Goal: Task Accomplishment & Management: Complete application form

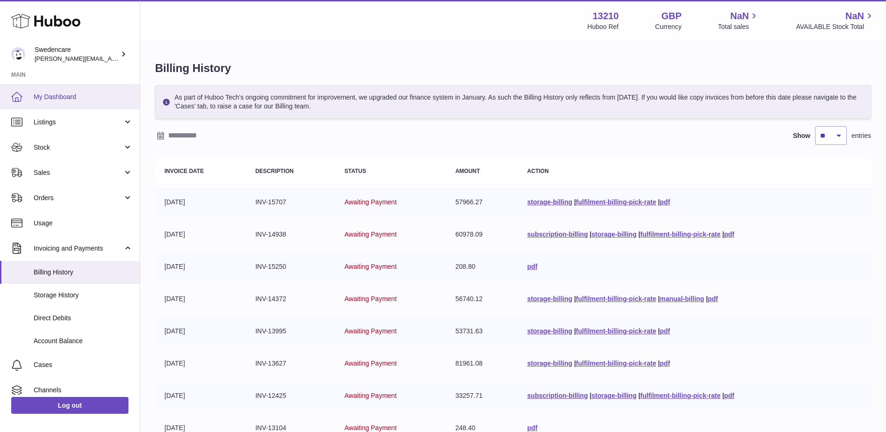
click at [59, 101] on link "My Dashboard" at bounding box center [70, 96] width 140 height 25
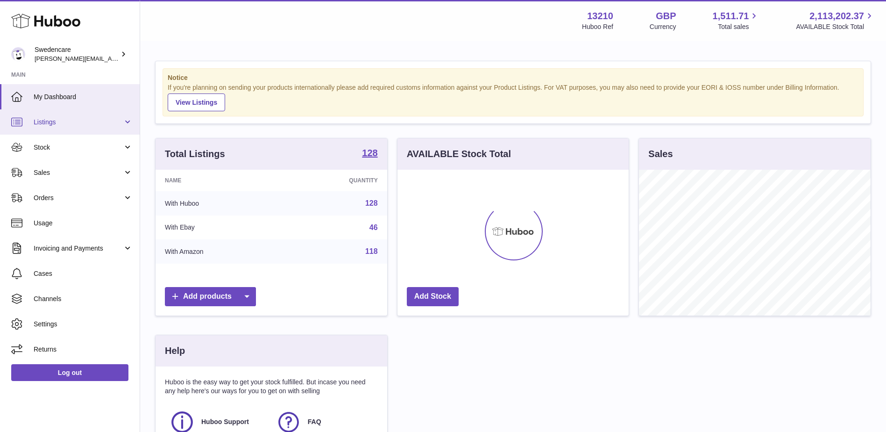
scroll to position [146, 231]
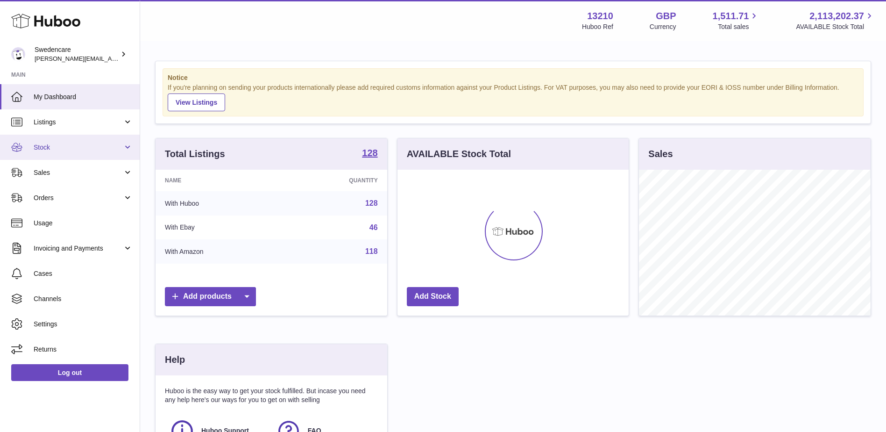
click at [44, 145] on span "Stock" at bounding box center [78, 147] width 89 height 9
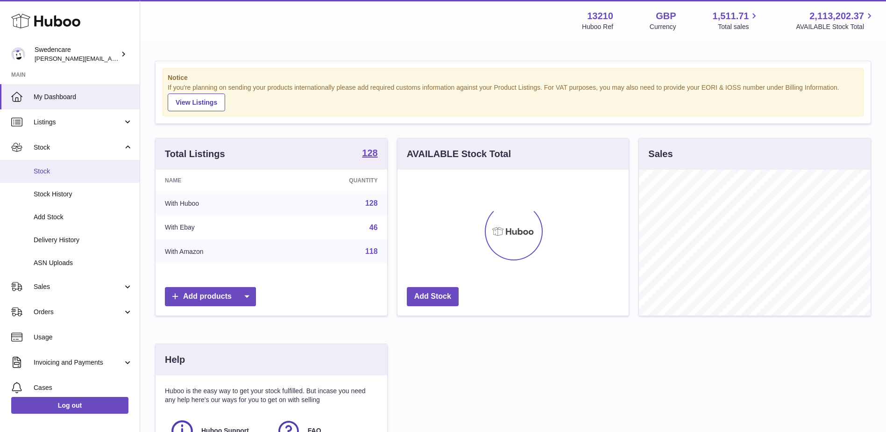
click at [41, 173] on span "Stock" at bounding box center [83, 171] width 99 height 9
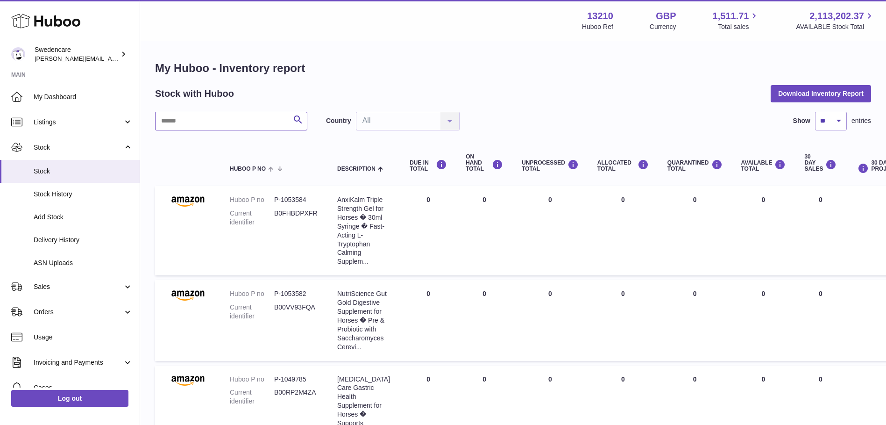
click at [193, 118] on input "text" at bounding box center [231, 121] width 152 height 19
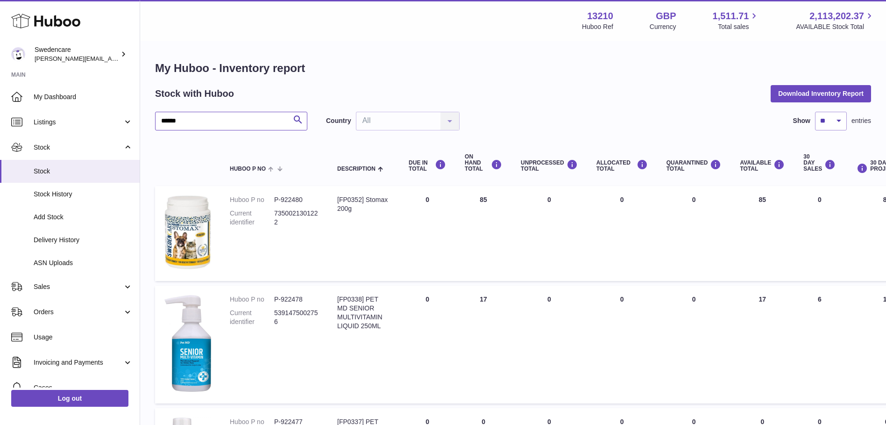
drag, startPoint x: 185, startPoint y: 122, endPoint x: 156, endPoint y: 116, distance: 29.1
click at [156, 119] on input "******" at bounding box center [231, 121] width 152 height 19
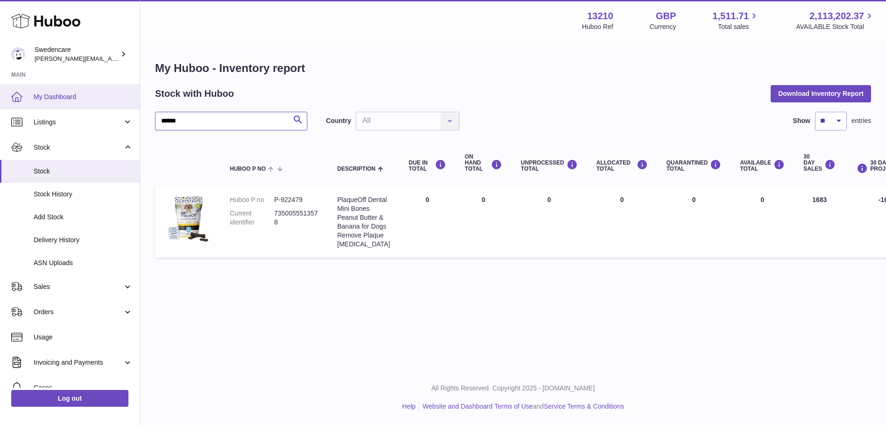
type input "******"
click at [56, 97] on span "My Dashboard" at bounding box center [83, 97] width 99 height 9
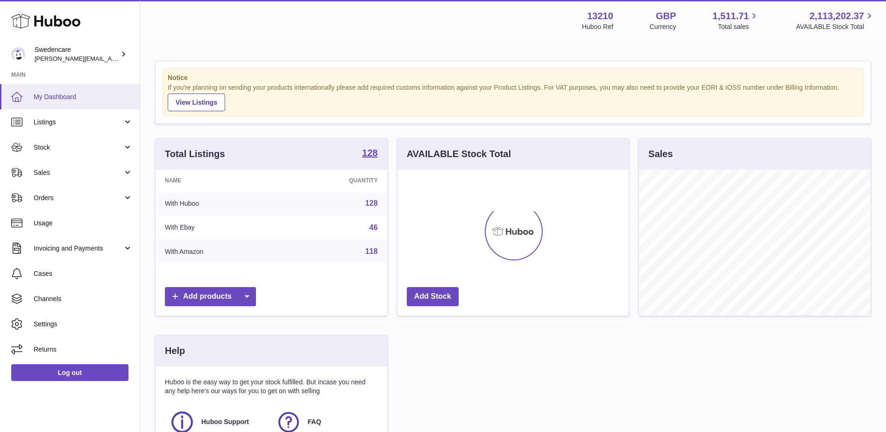
scroll to position [146, 231]
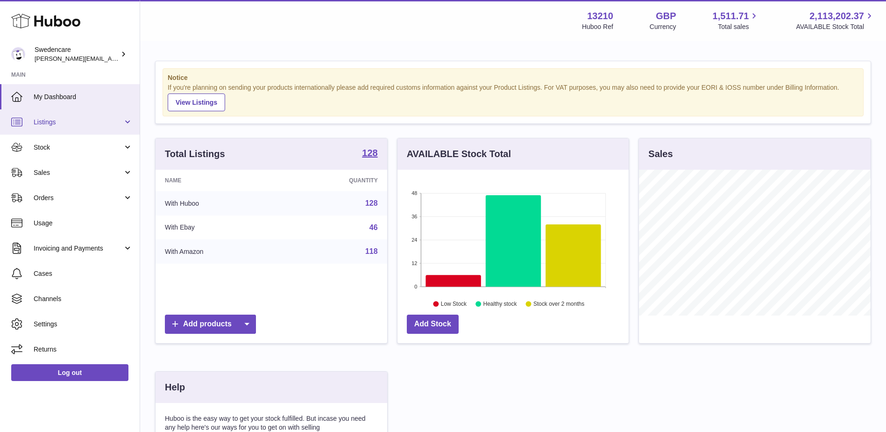
click at [61, 121] on span "Listings" at bounding box center [78, 122] width 89 height 9
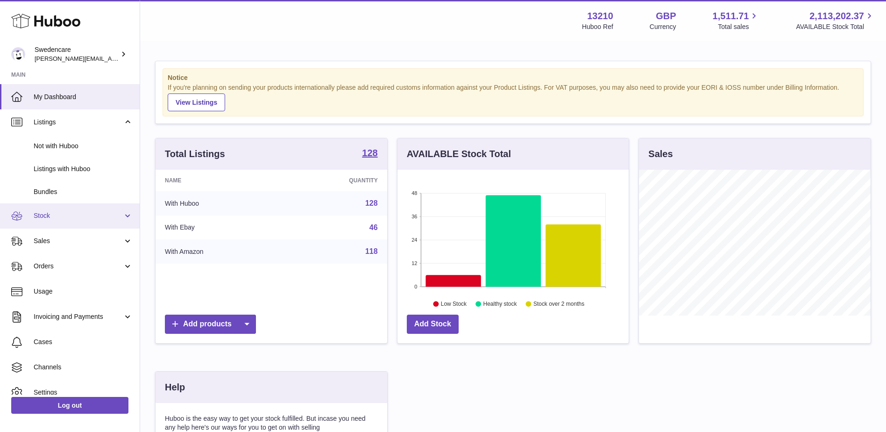
click at [46, 215] on span "Stock" at bounding box center [78, 215] width 89 height 9
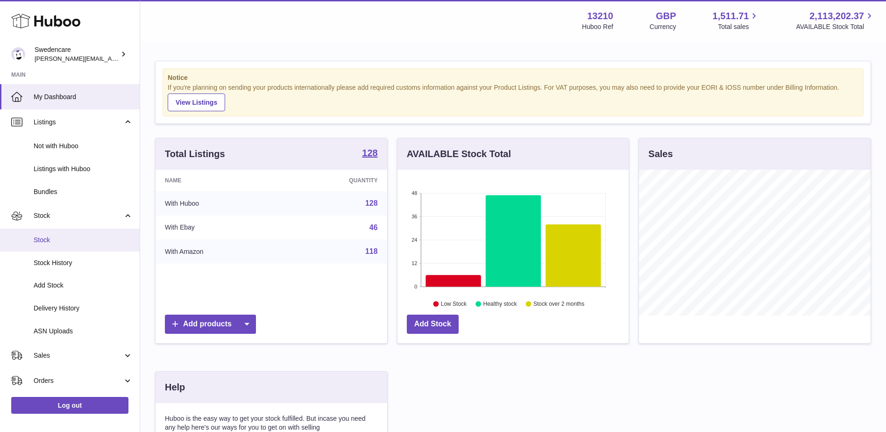
click at [39, 238] on span "Stock" at bounding box center [83, 239] width 99 height 9
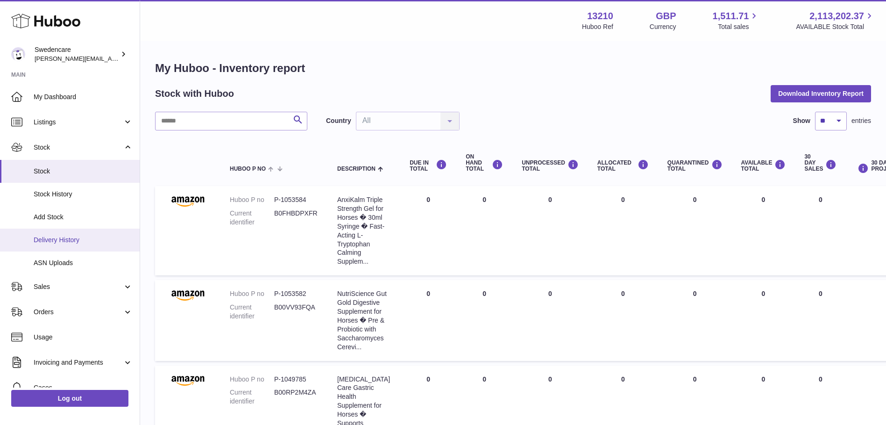
click at [56, 242] on span "Delivery History" at bounding box center [83, 239] width 99 height 9
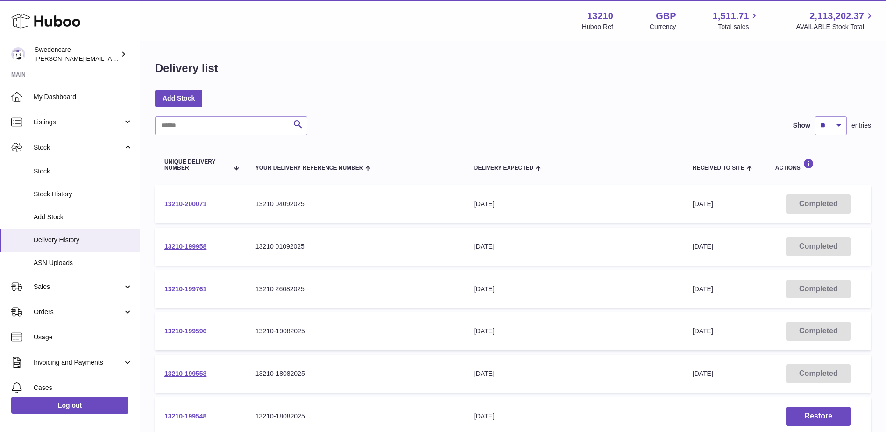
click at [186, 203] on link "13210-200071" at bounding box center [185, 203] width 42 height 7
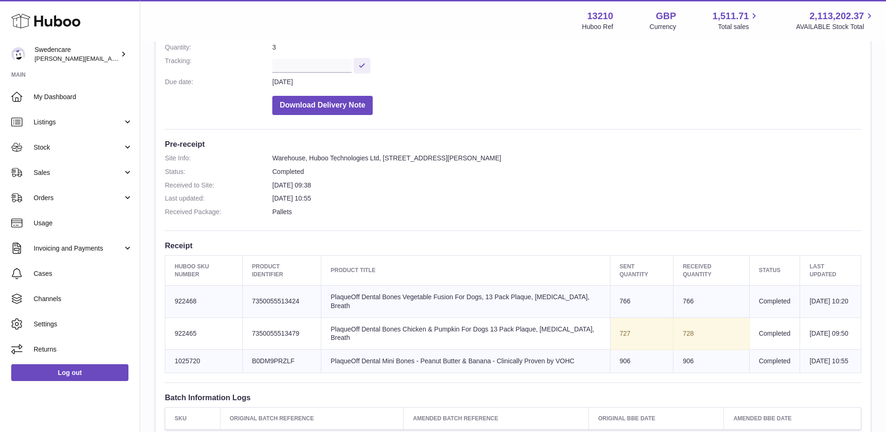
scroll to position [234, 0]
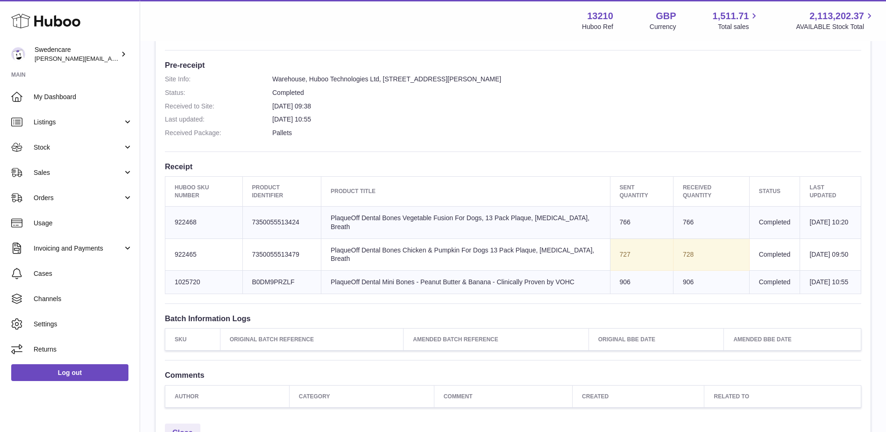
click at [317, 26] on div "Menu Huboo 13210 Huboo Ref GBP Currency 1,511.71 Total sales 2,113,202.37 AVAIL…" at bounding box center [513, 20] width 724 height 21
click at [46, 95] on span "My Dashboard" at bounding box center [83, 97] width 99 height 9
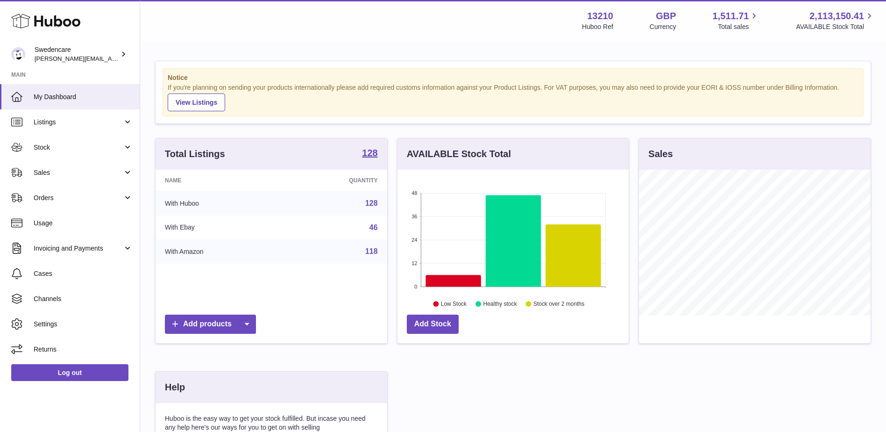
scroll to position [146, 231]
click at [47, 196] on span "Orders" at bounding box center [78, 197] width 89 height 9
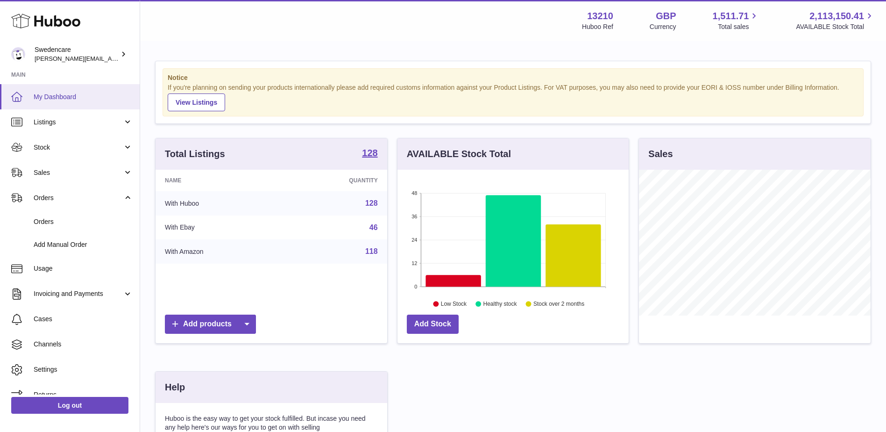
click at [58, 100] on span "My Dashboard" at bounding box center [83, 97] width 99 height 9
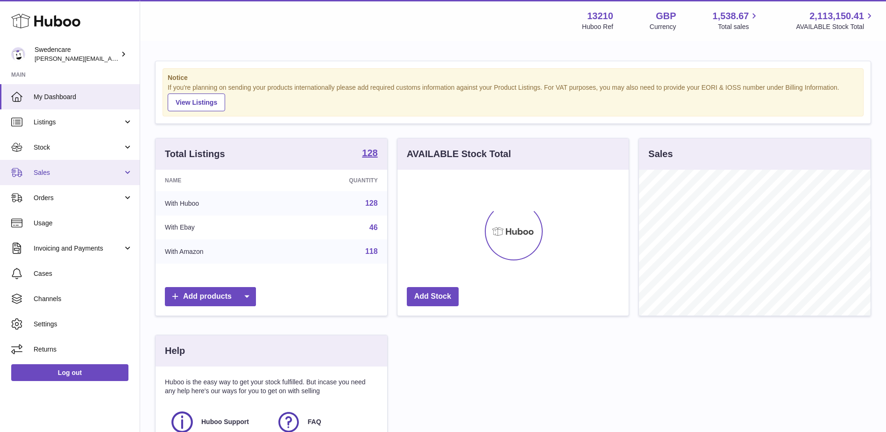
scroll to position [146, 231]
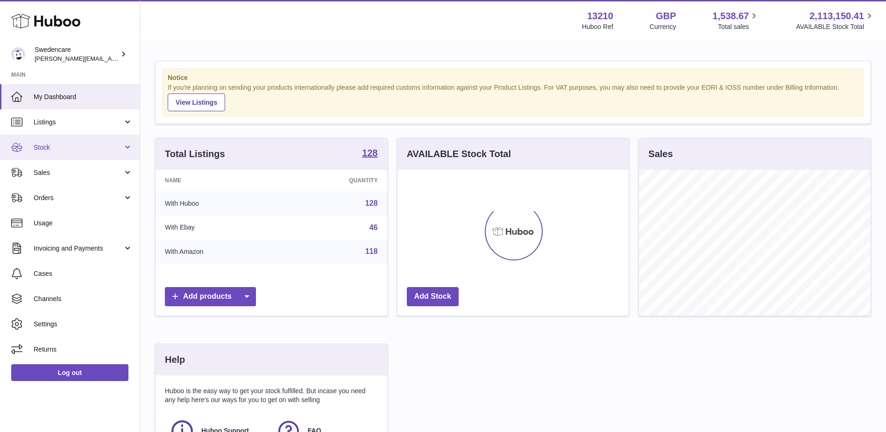
click at [62, 152] on link "Stock" at bounding box center [70, 147] width 140 height 25
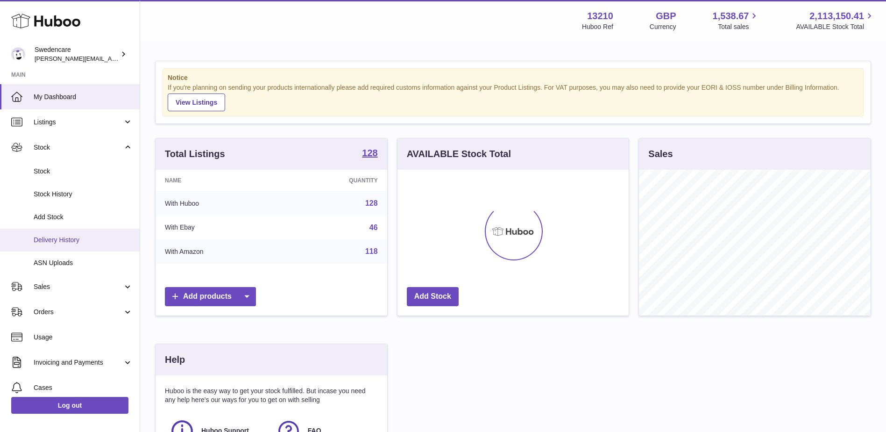
click at [61, 236] on span "Delivery History" at bounding box center [83, 239] width 99 height 9
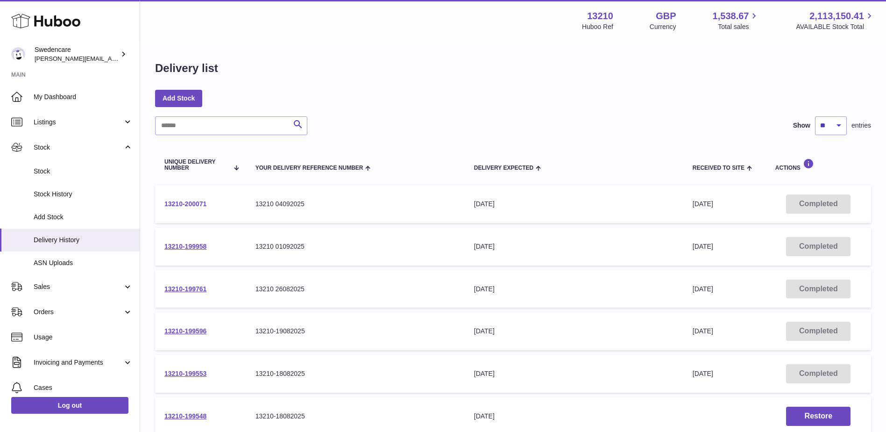
click at [180, 206] on link "13210-200071" at bounding box center [185, 203] width 42 height 7
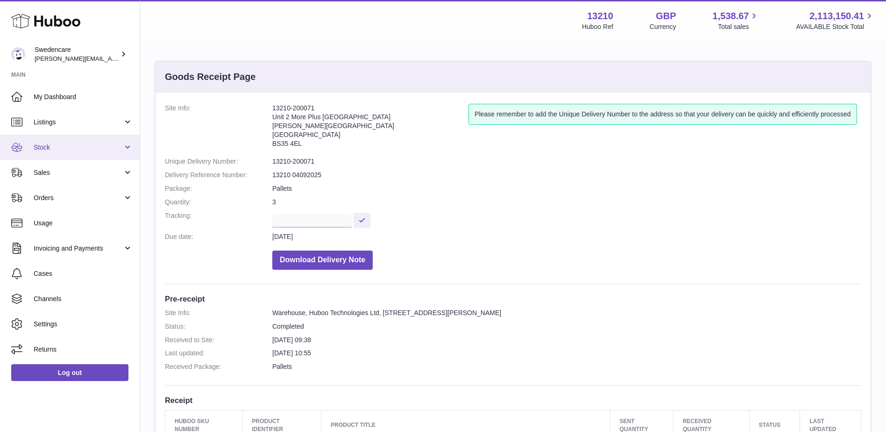
click at [50, 153] on link "Stock" at bounding box center [70, 147] width 140 height 25
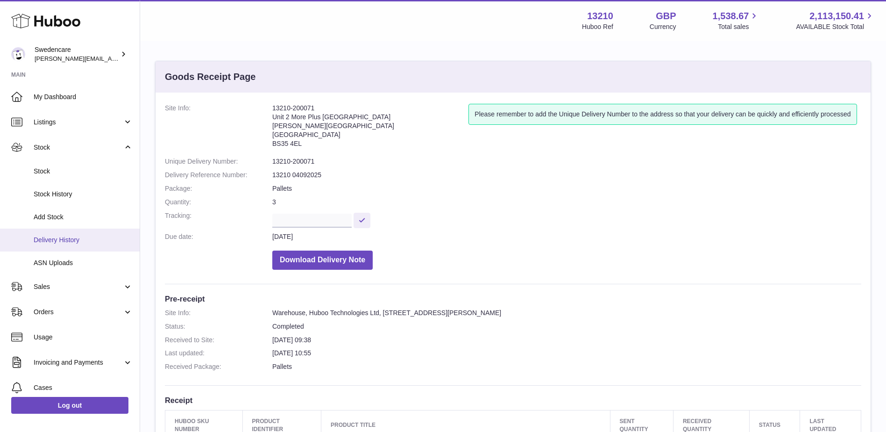
click at [49, 237] on span "Delivery History" at bounding box center [83, 239] width 99 height 9
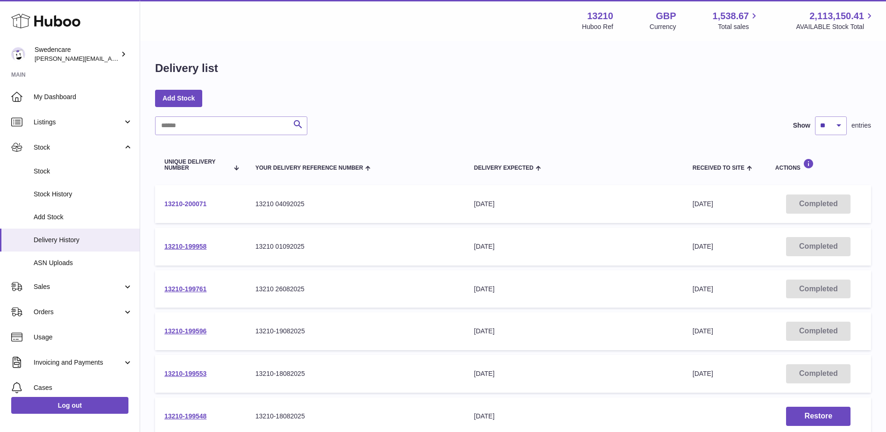
drag, startPoint x: 213, startPoint y: 204, endPoint x: 166, endPoint y: 204, distance: 47.2
click at [166, 204] on td "13210-200071" at bounding box center [200, 204] width 91 height 38
copy link "13210-200071"
click at [178, 96] on link "Add Stock" at bounding box center [178, 98] width 47 height 17
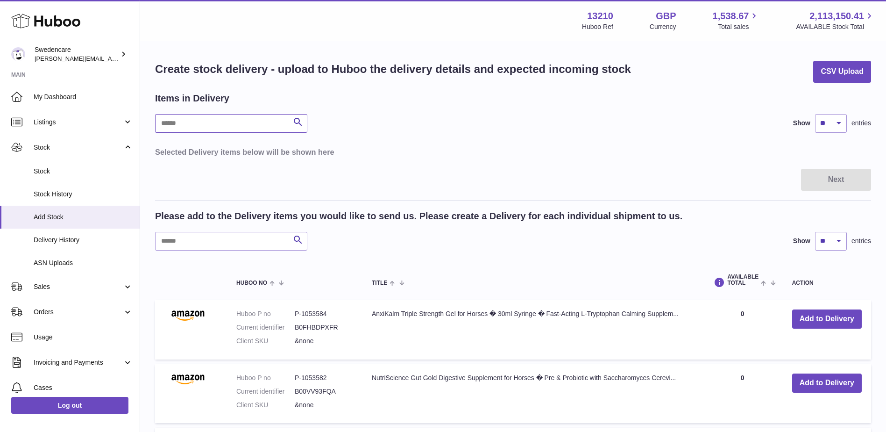
click at [183, 120] on input "text" at bounding box center [231, 123] width 152 height 19
type input "******"
click at [194, 242] on input "text" at bounding box center [231, 241] width 152 height 19
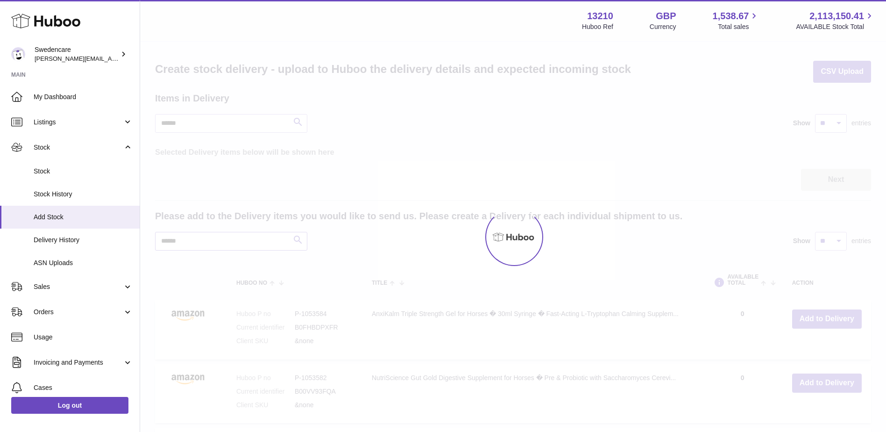
type input "******"
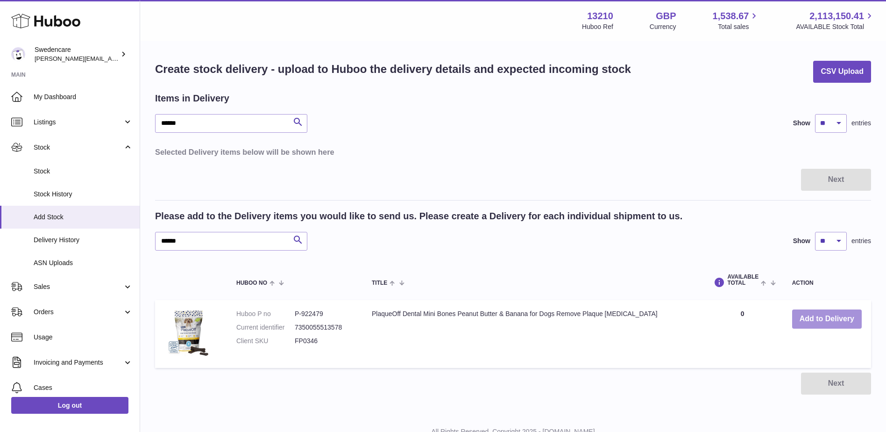
click at [809, 317] on button "Add to Delivery" at bounding box center [827, 318] width 70 height 19
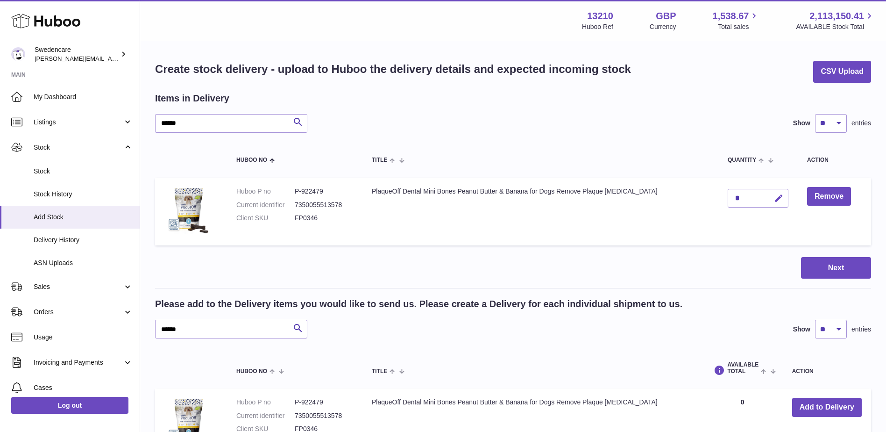
click at [774, 199] on icon "button" at bounding box center [779, 198] width 10 height 10
type input "***"
click at [769, 200] on button "submit" at bounding box center [778, 198] width 18 height 15
click at [842, 272] on button "Next" at bounding box center [836, 268] width 70 height 22
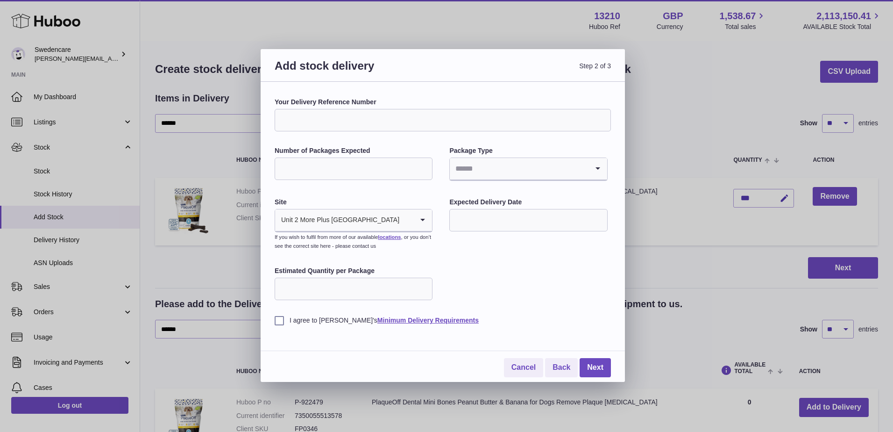
click at [288, 120] on input "Your Delivery Reference Number" at bounding box center [443, 120] width 336 height 22
paste input "**********"
type input "**********"
click at [294, 166] on input "Number of Packages Expected" at bounding box center [354, 168] width 158 height 22
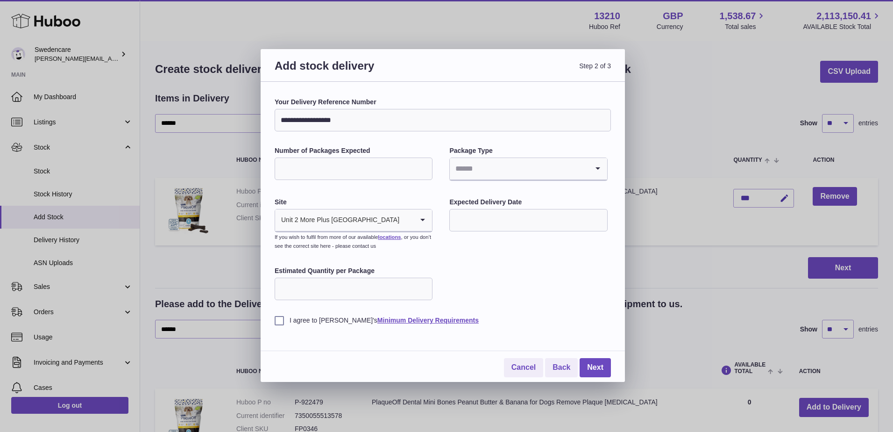
type input "*"
click at [497, 170] on input "Search for option" at bounding box center [519, 168] width 138 height 21
click at [470, 216] on li "Pallets" at bounding box center [528, 212] width 156 height 19
click at [462, 221] on input "text" at bounding box center [528, 220] width 158 height 22
click at [535, 294] on span "12" at bounding box center [539, 297] width 17 height 17
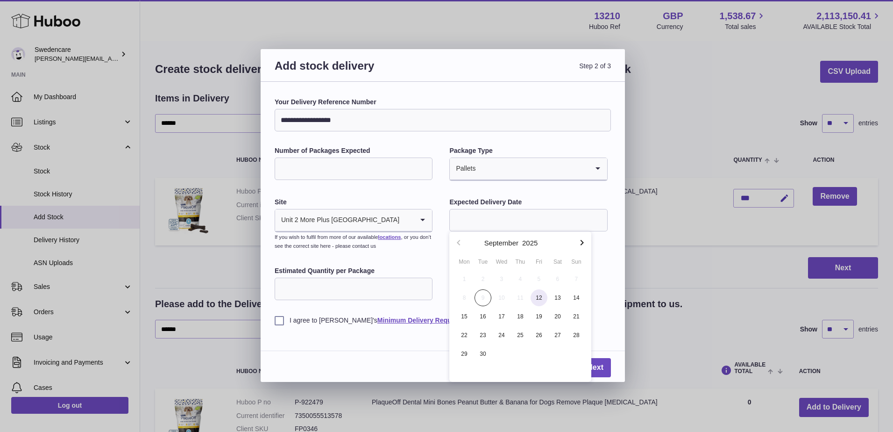
type input "**********"
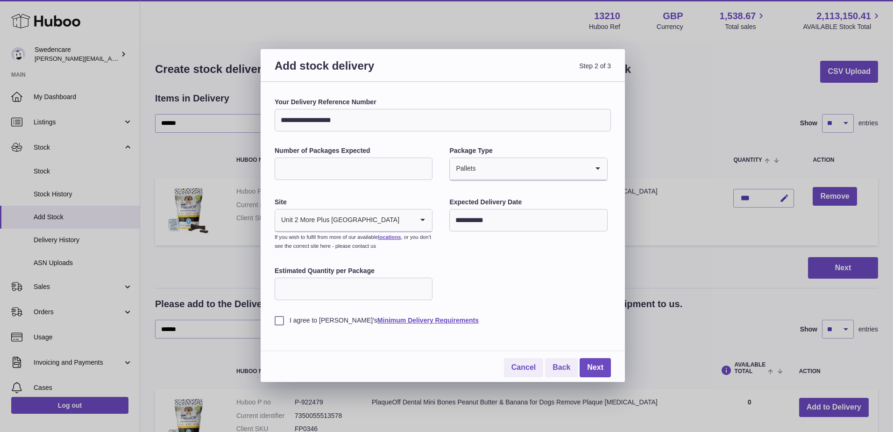
click at [309, 290] on input "Estimated Quantity per Package" at bounding box center [354, 289] width 158 height 22
type input "***"
click at [276, 321] on label "I agree to Huboo's Minimum Delivery Requirements" at bounding box center [443, 320] width 336 height 9
click at [593, 369] on link "Next" at bounding box center [595, 367] width 31 height 19
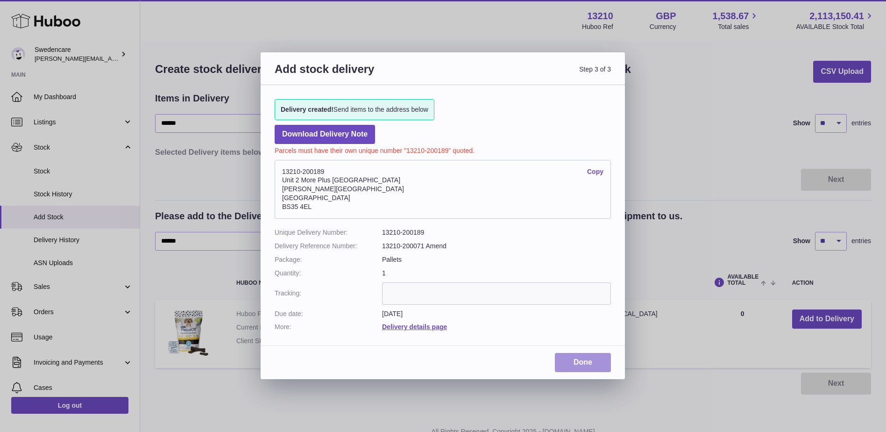
click at [567, 358] on link "Done" at bounding box center [583, 362] width 56 height 19
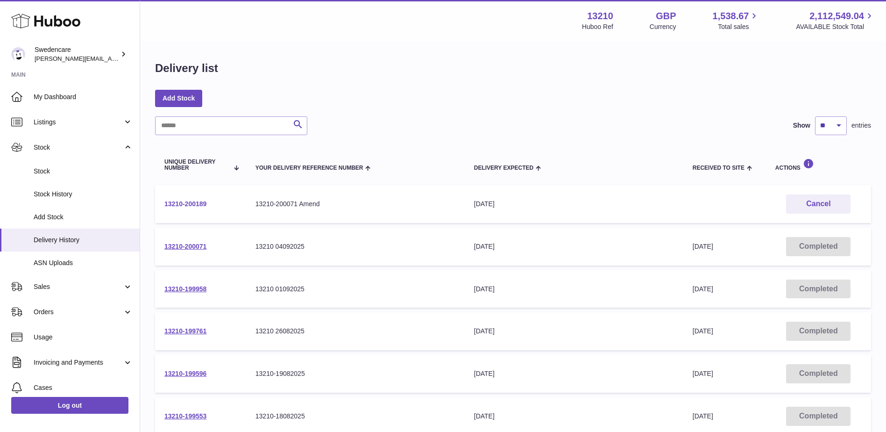
click at [191, 203] on link "13210-200189" at bounding box center [185, 203] width 42 height 7
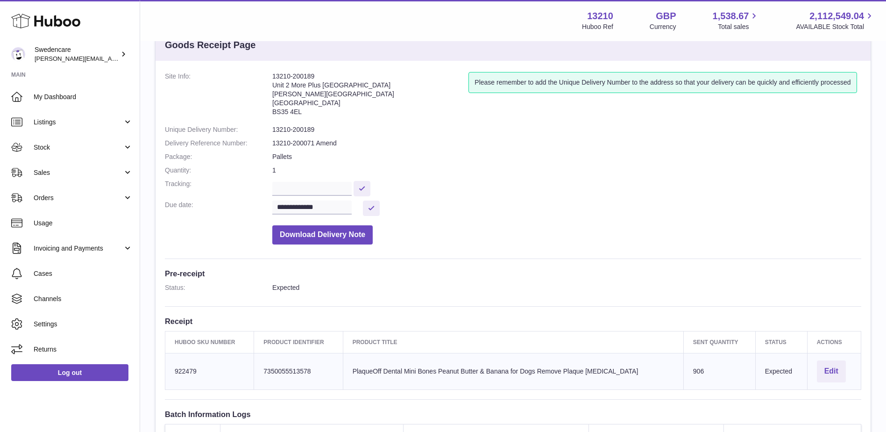
scroll to position [47, 0]
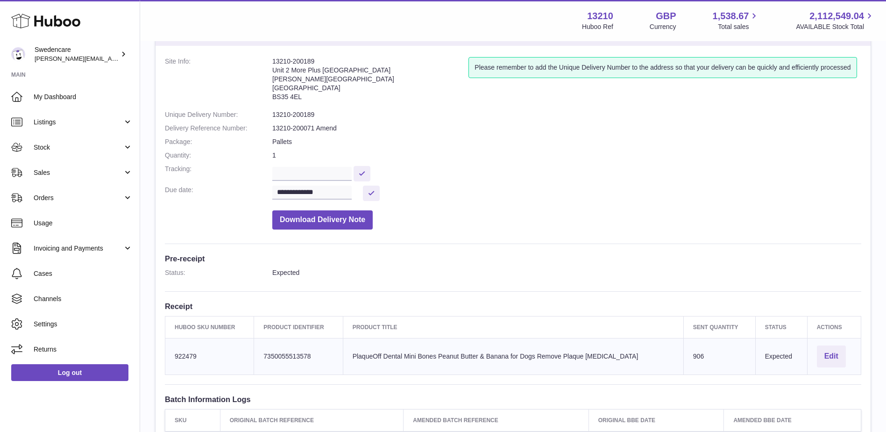
click at [214, 24] on div "Menu Huboo 13210 Huboo Ref GBP Currency 1,538.67 Total sales 2,112,549.04 AVAIL…" at bounding box center [513, 20] width 724 height 21
click at [59, 93] on span "My Dashboard" at bounding box center [83, 97] width 99 height 9
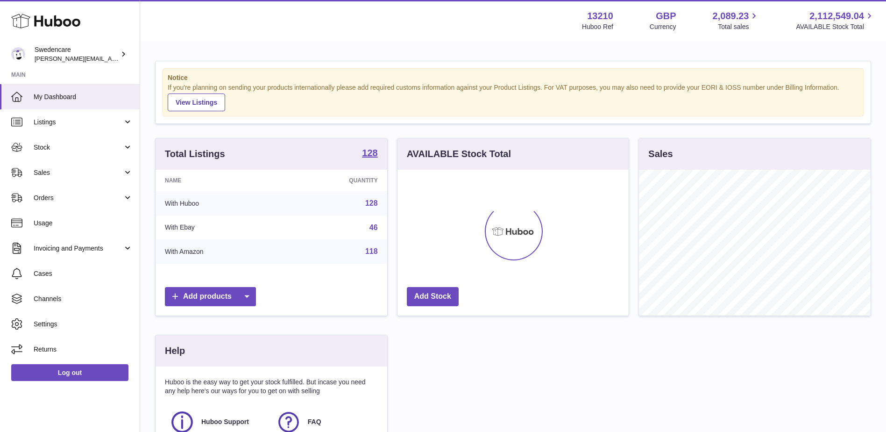
scroll to position [146, 231]
